Goal: Browse casually

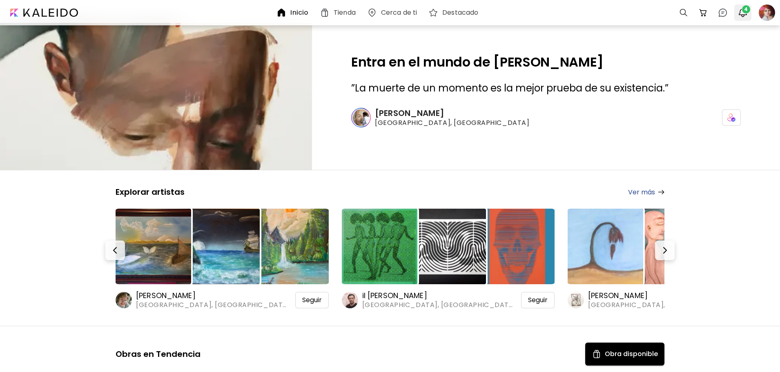
click at [742, 15] on img "button" at bounding box center [743, 13] width 10 height 10
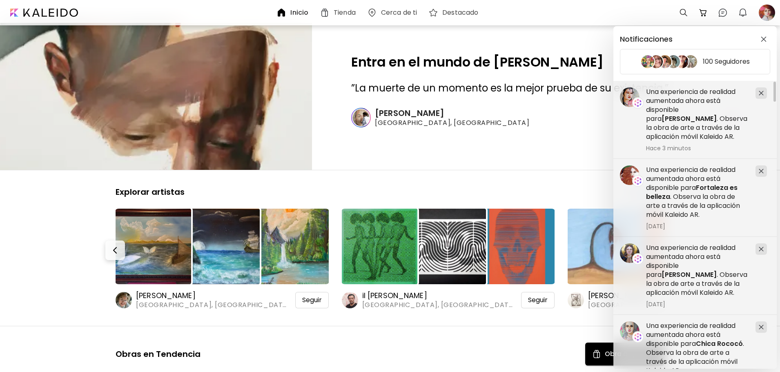
click at [768, 10] on div "Notificaciones 100 Seguidores Una experiencia de realidad aumentada ahora está …" at bounding box center [390, 186] width 780 height 372
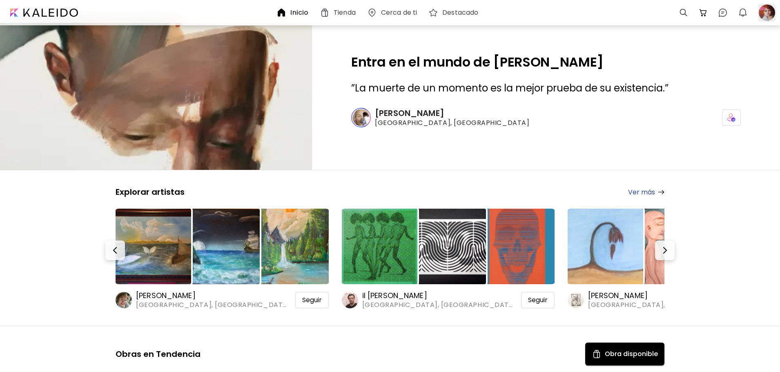
click at [768, 11] on div at bounding box center [767, 13] width 18 height 18
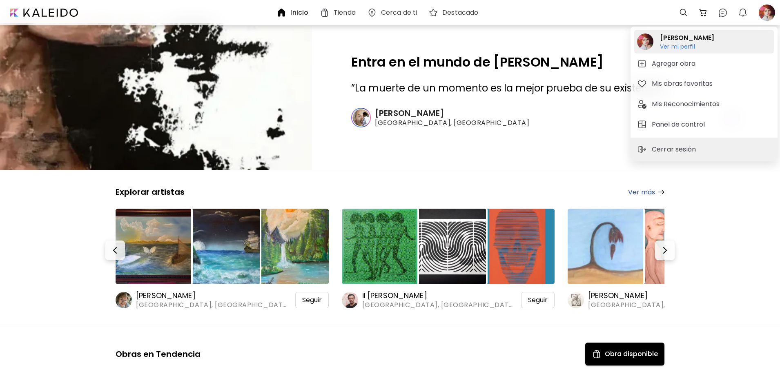
click at [695, 48] on h6 "Ver mi perfil" at bounding box center [687, 46] width 54 height 7
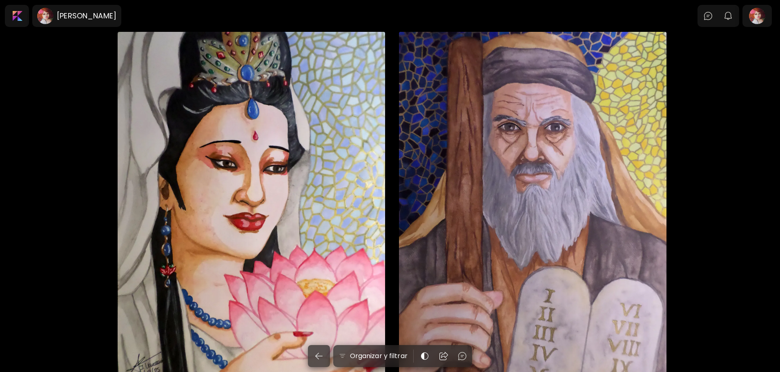
click at [317, 90] on div "Kuan Yin 35 x 25 cm" at bounding box center [251, 219] width 267 height 375
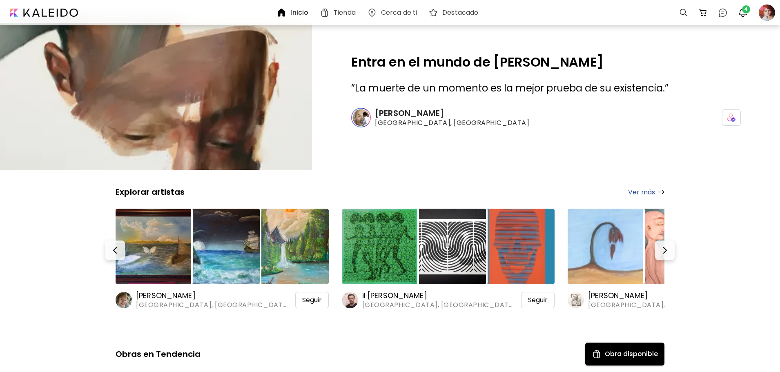
click at [755, 30] on div "Entra en el mundo de Cesar Biojo ” La muerte de un momento es la mejor prueba d…" at bounding box center [546, 96] width 468 height 147
click at [733, 11] on div "4" at bounding box center [743, 13] width 20 height 20
click at [738, 11] on img "button" at bounding box center [743, 13] width 10 height 10
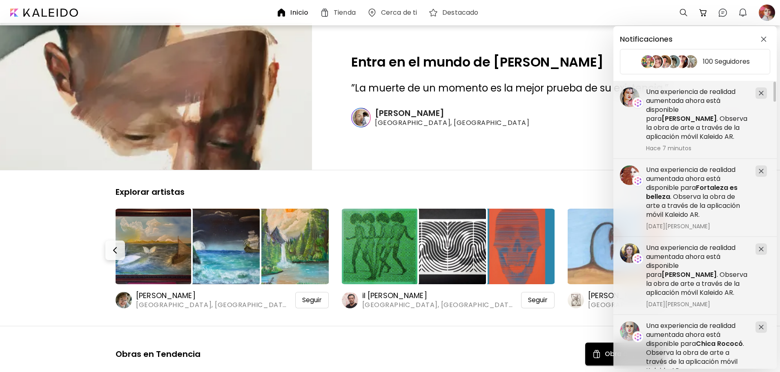
click at [766, 9] on div "Notificaciones 100 Seguidores Una experiencia de realidad aumentada ahora está …" at bounding box center [390, 186] width 780 height 372
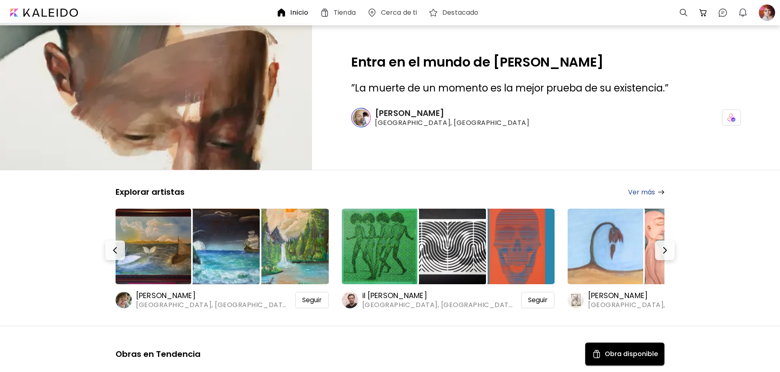
click at [766, 9] on div at bounding box center [767, 13] width 18 height 18
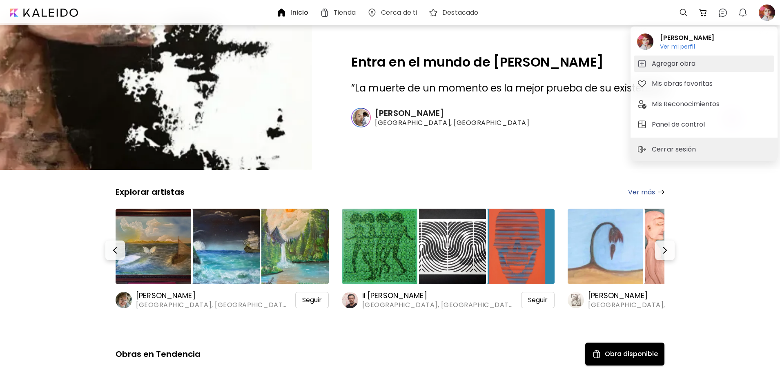
click at [677, 56] on button "Agregar obra" at bounding box center [704, 64] width 140 height 16
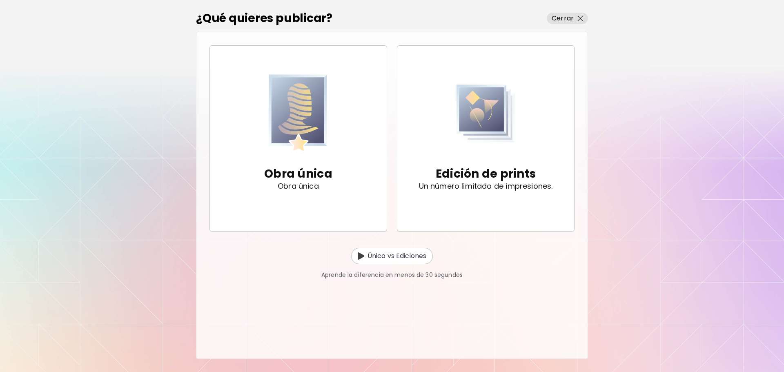
click at [675, 45] on div "¿Qué quieres publicar? Cerrar Obra única Obra única Edición de prints Un número…" at bounding box center [392, 186] width 784 height 372
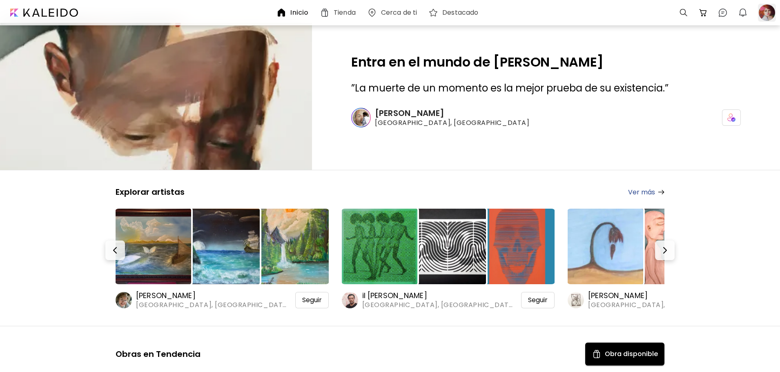
click at [769, 16] on div at bounding box center [767, 13] width 18 height 18
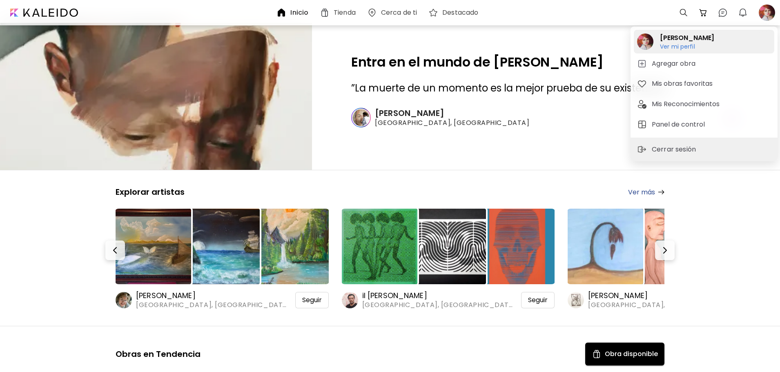
click at [703, 43] on h6 "Ver mi perfil" at bounding box center [687, 46] width 54 height 7
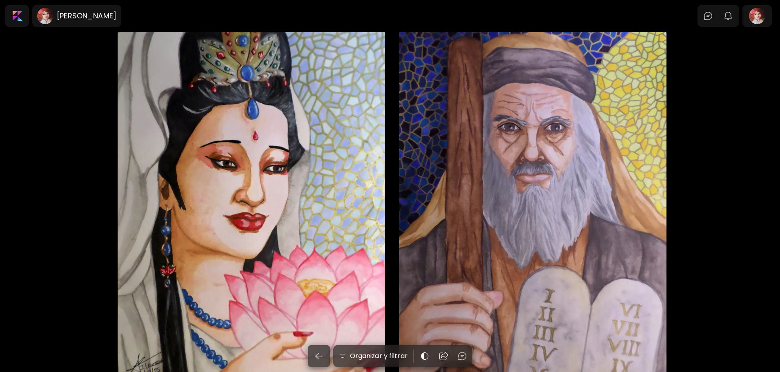
click at [284, 191] on div "Kuan Yin 35 x 25 cm" at bounding box center [251, 219] width 267 height 375
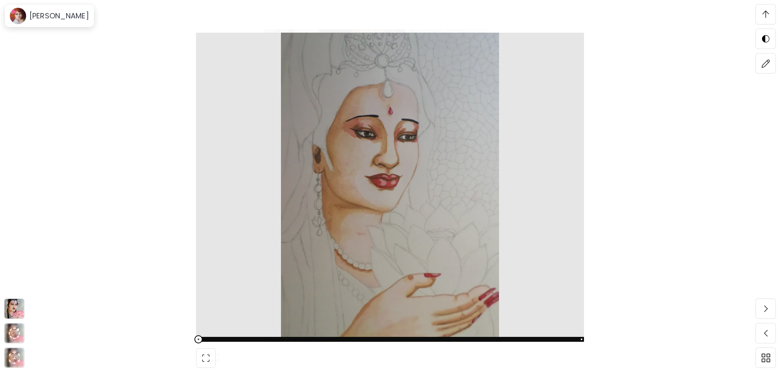
scroll to position [1143, 0]
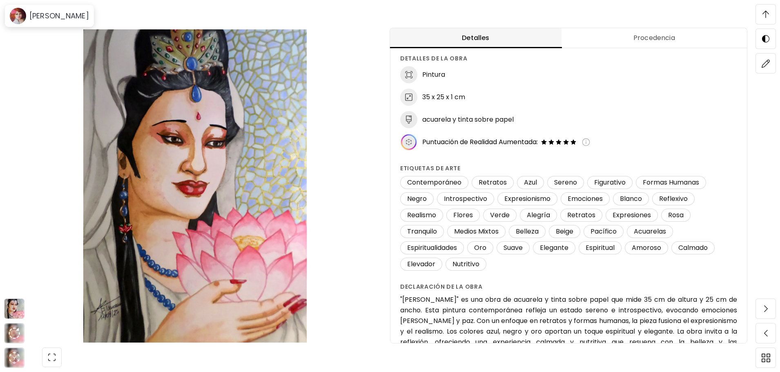
scroll to position [82, 0]
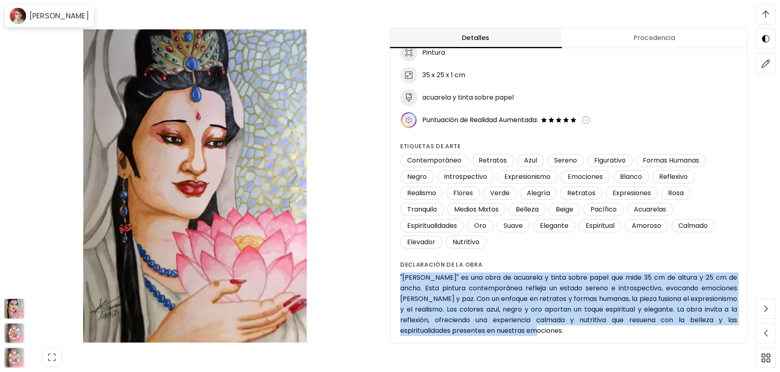
drag, startPoint x: 521, startPoint y: 336, endPoint x: 401, endPoint y: 278, distance: 133.0
click at [401, 278] on div "[PERSON_NAME] (2025) No disponible Detalles de la obra Pintura 35 x 25 x 1 cm a…" at bounding box center [568, 153] width 356 height 411
copy h6 ""[PERSON_NAME]" es una obra de acuarela y tinta sobre papel que mide 35 cm de a…"
